Goal: Register for event/course

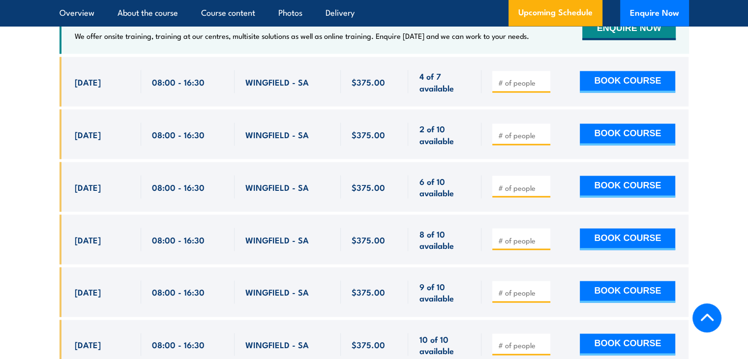
scroll to position [1791, 0]
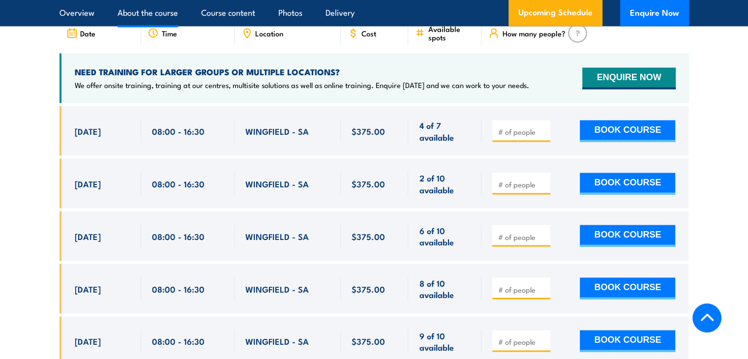
click at [163, 20] on link "About the course" at bounding box center [148, 13] width 61 height 26
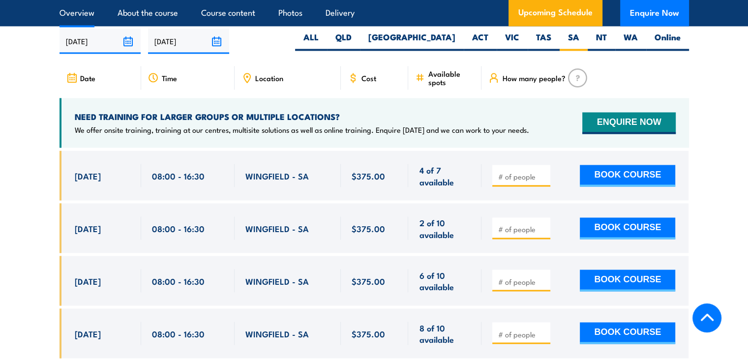
click at [89, 16] on link "Overview" at bounding box center [77, 13] width 35 height 26
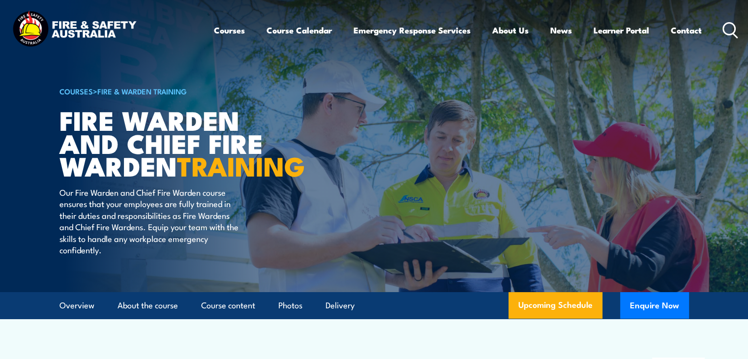
click at [124, 91] on link "Fire & Warden Training" at bounding box center [142, 91] width 90 height 11
click at [128, 91] on link "Fire & Warden Training" at bounding box center [142, 91] width 90 height 11
click at [90, 91] on link "COURSES" at bounding box center [76, 91] width 33 height 11
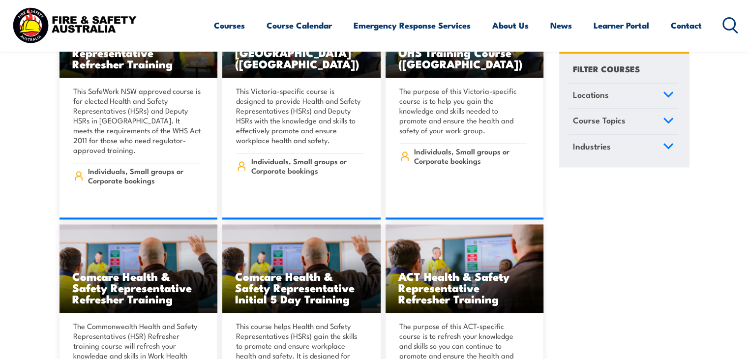
scroll to position [5166, 0]
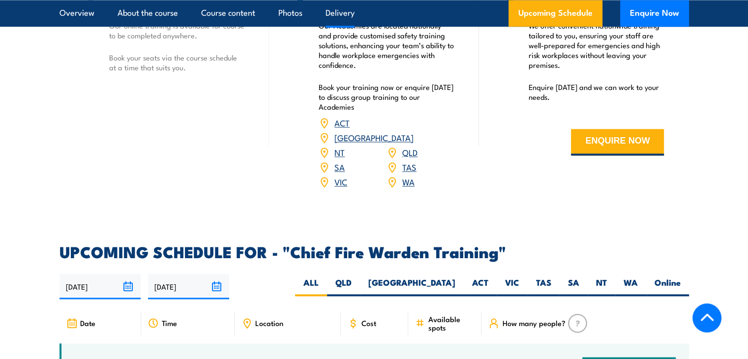
scroll to position [1722, 0]
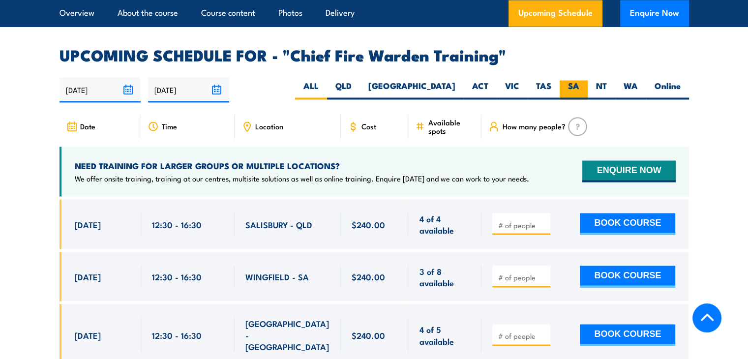
click at [580, 80] on label "SA" at bounding box center [574, 89] width 28 height 19
click at [580, 80] on input "SA" at bounding box center [583, 83] width 6 height 6
radio input "true"
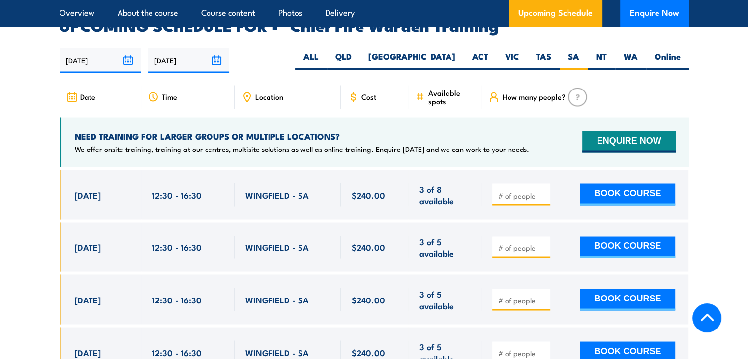
scroll to position [1754, 0]
